Goal: Information Seeking & Learning: Learn about a topic

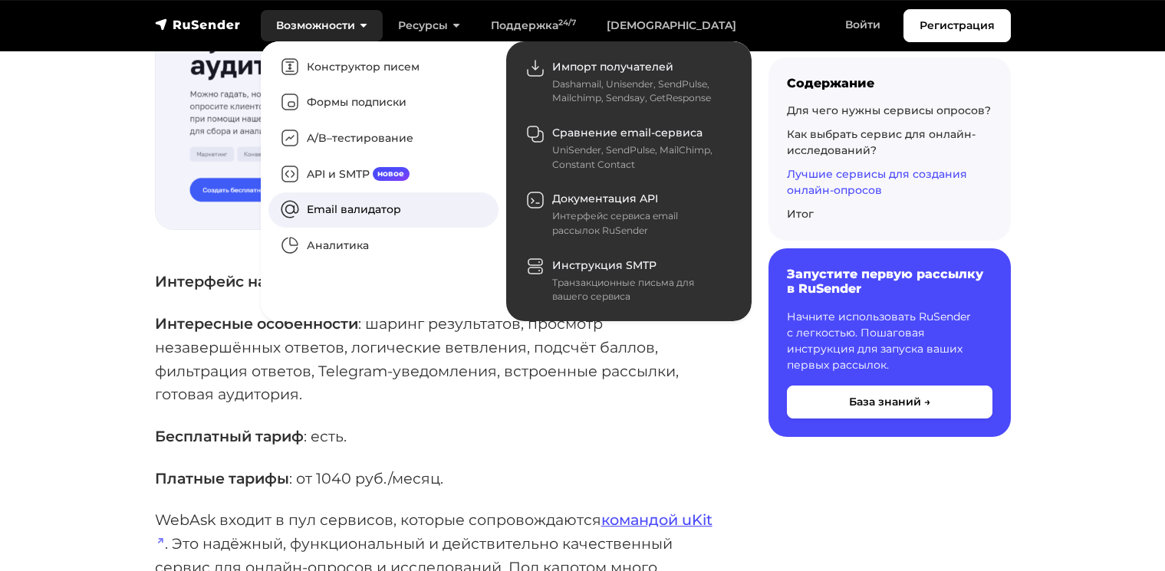
scroll to position [4165, 0]
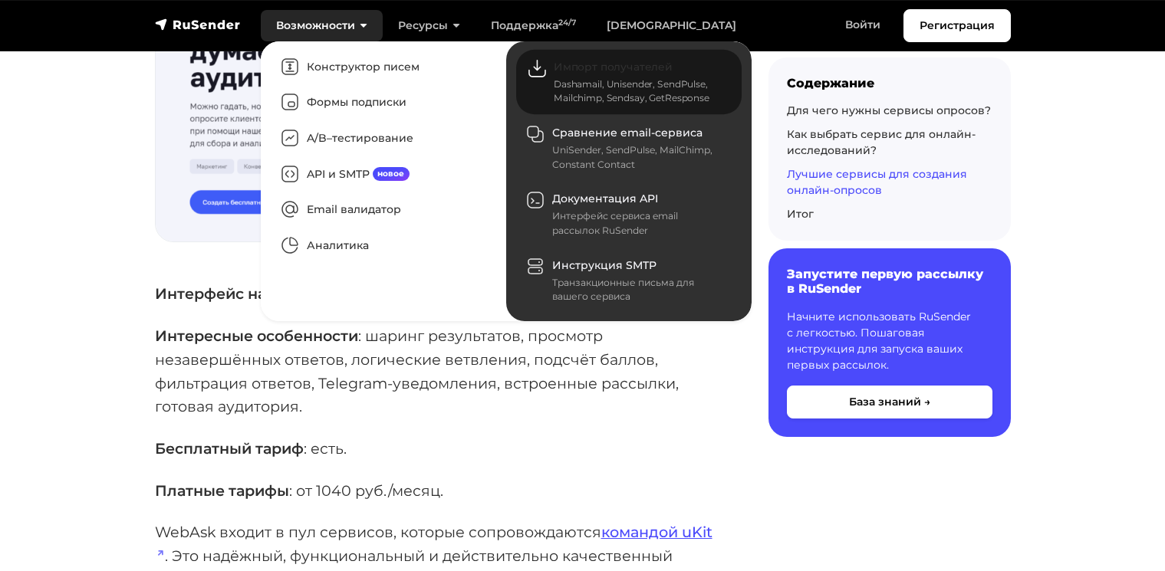
click at [579, 67] on span "Импорт получателей" at bounding box center [613, 67] width 119 height 14
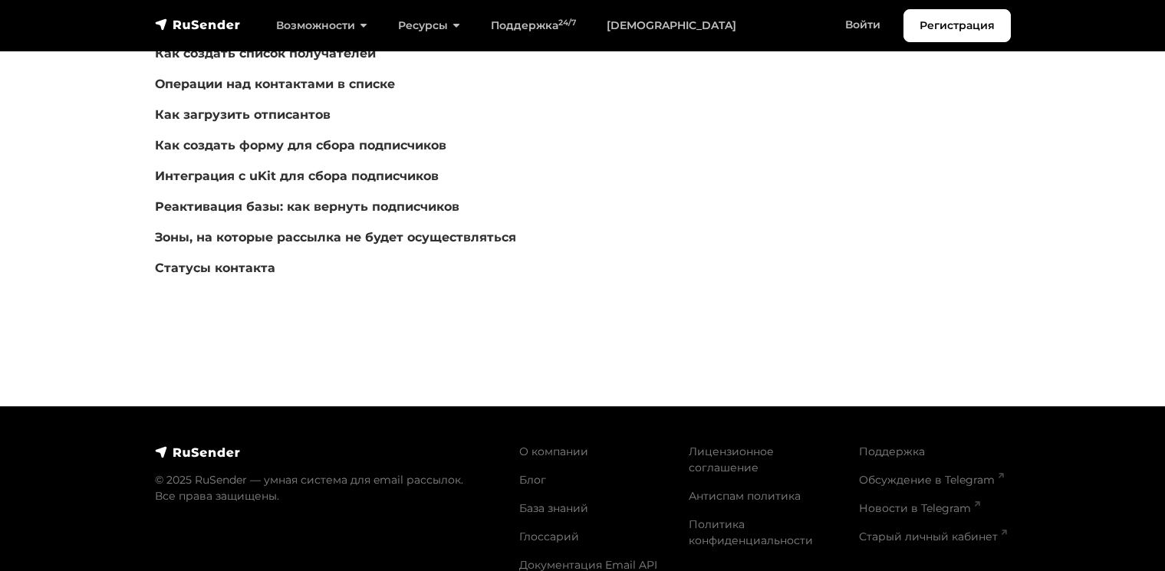
scroll to position [457, 0]
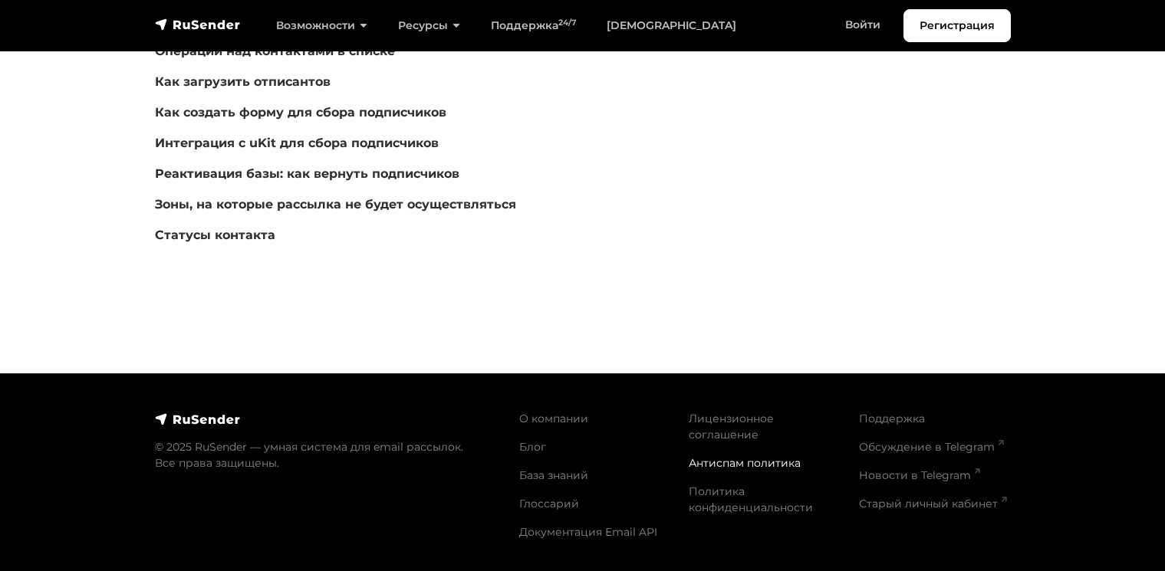
click at [710, 459] on link "Антиспам политика" at bounding box center [745, 463] width 112 height 14
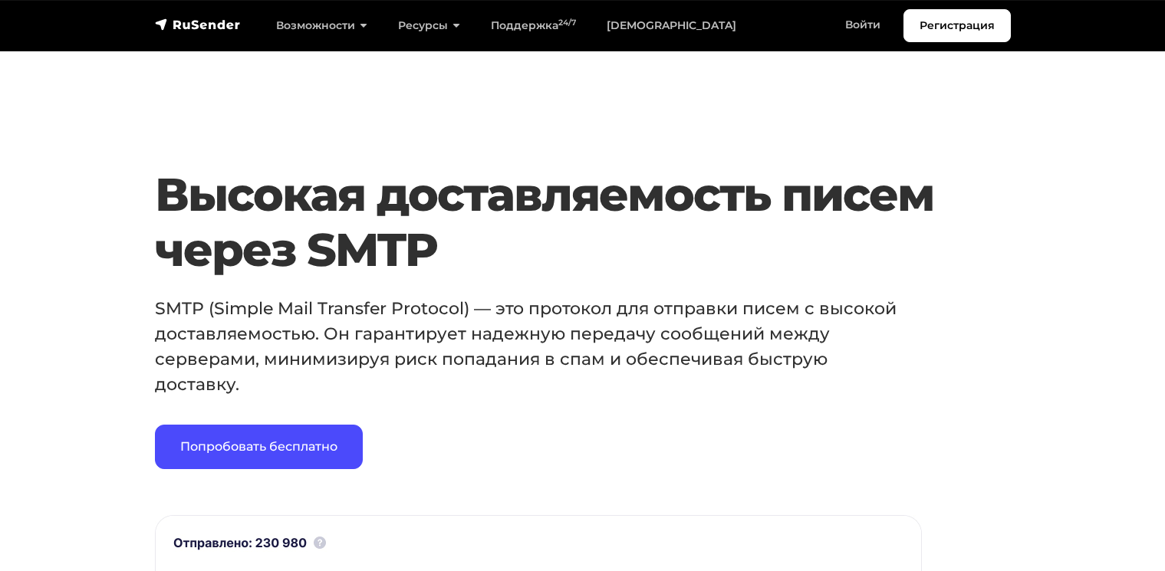
scroll to position [879, 0]
